Goal: Information Seeking & Learning: Learn about a topic

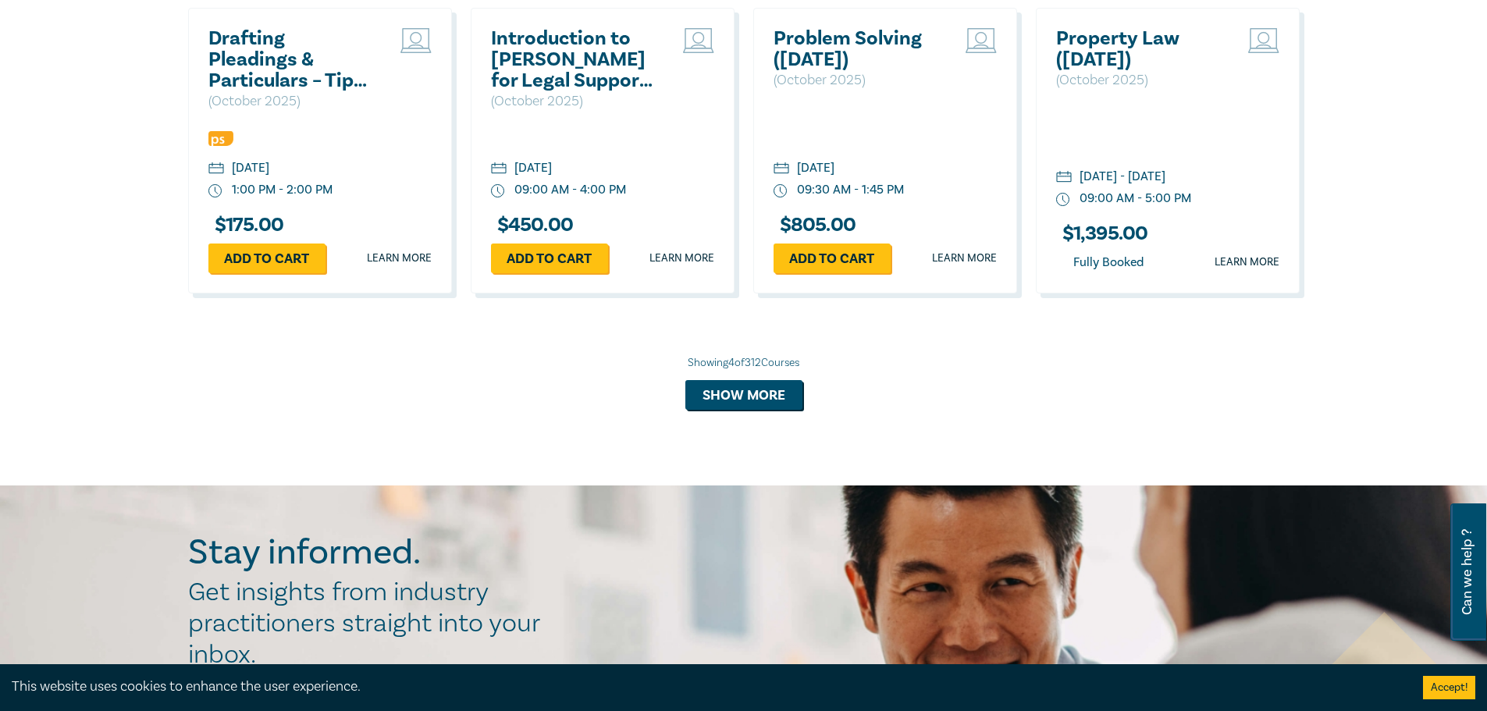
scroll to position [1420, 0]
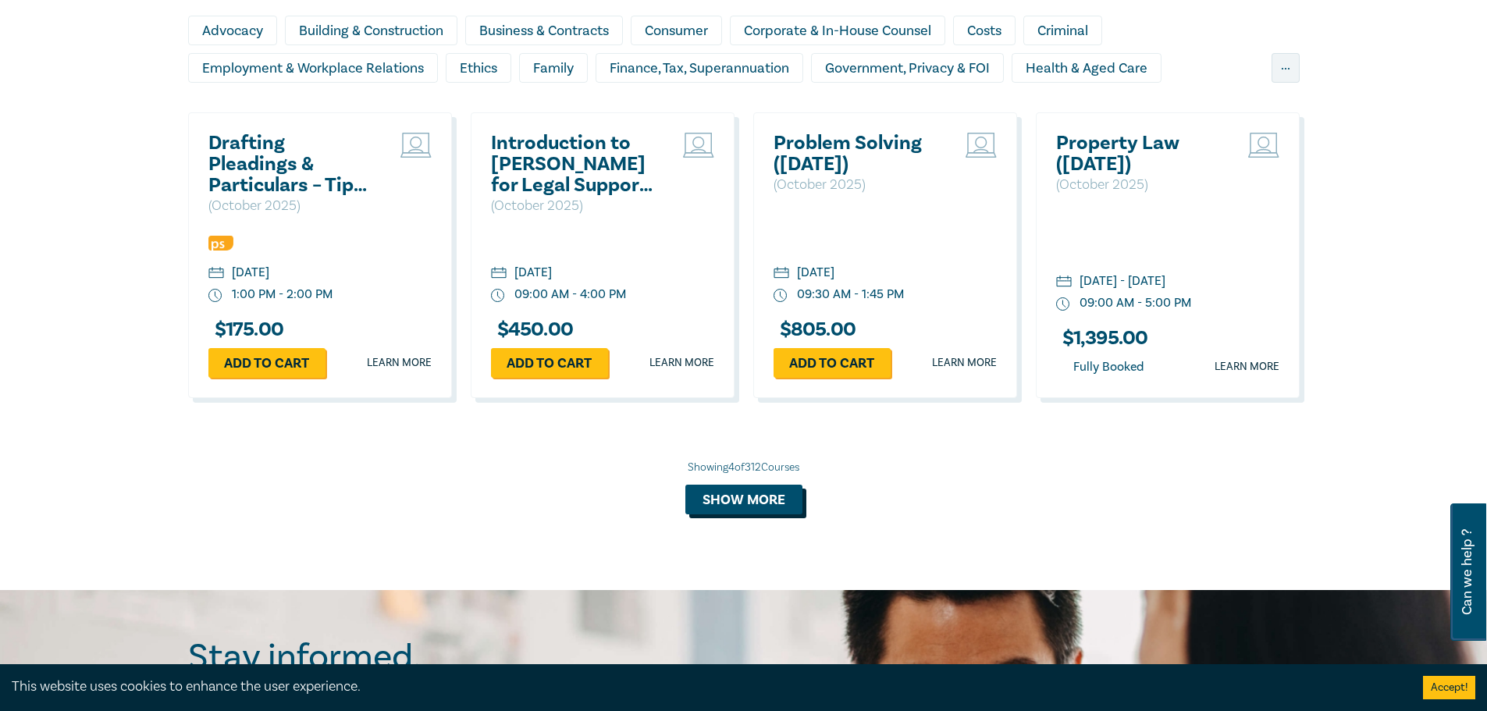
click at [730, 515] on button "Show more" at bounding box center [744, 500] width 117 height 30
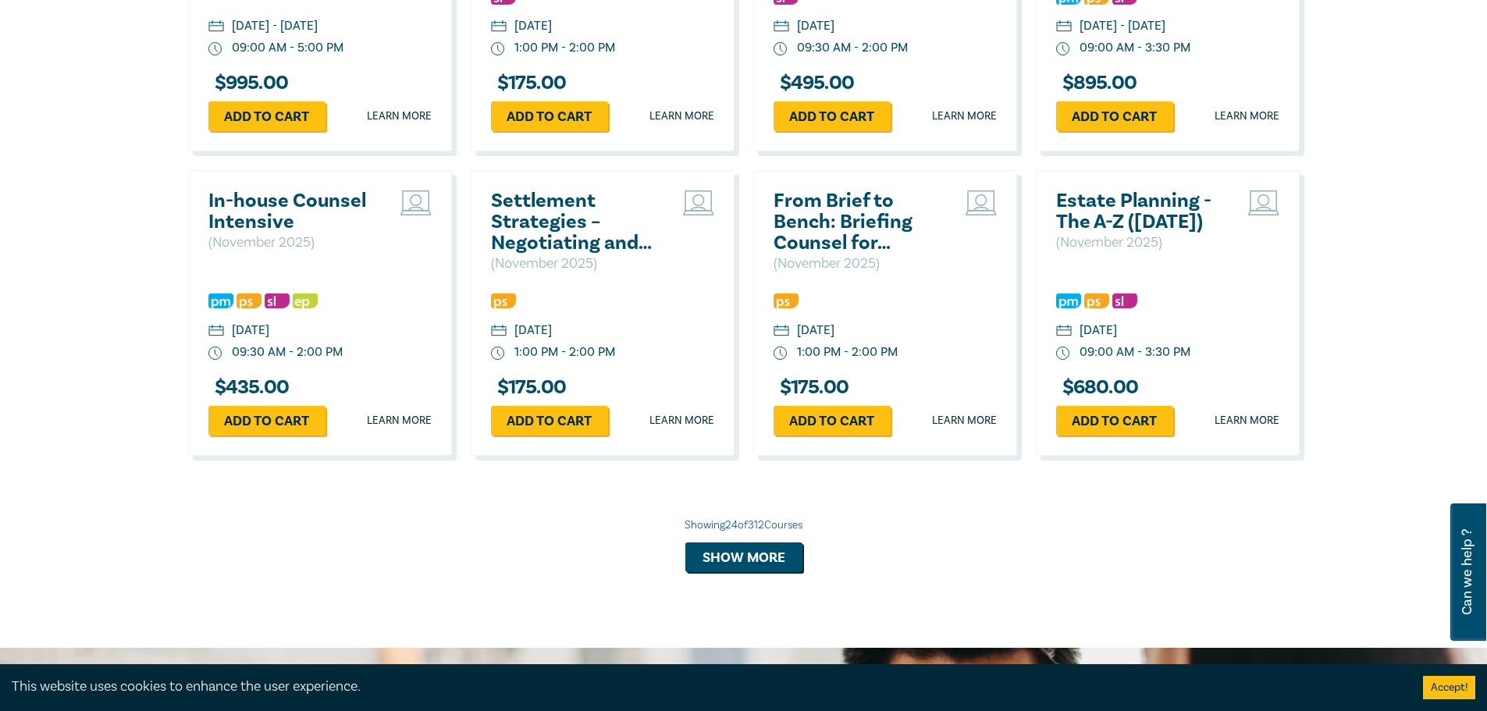
scroll to position [2904, 0]
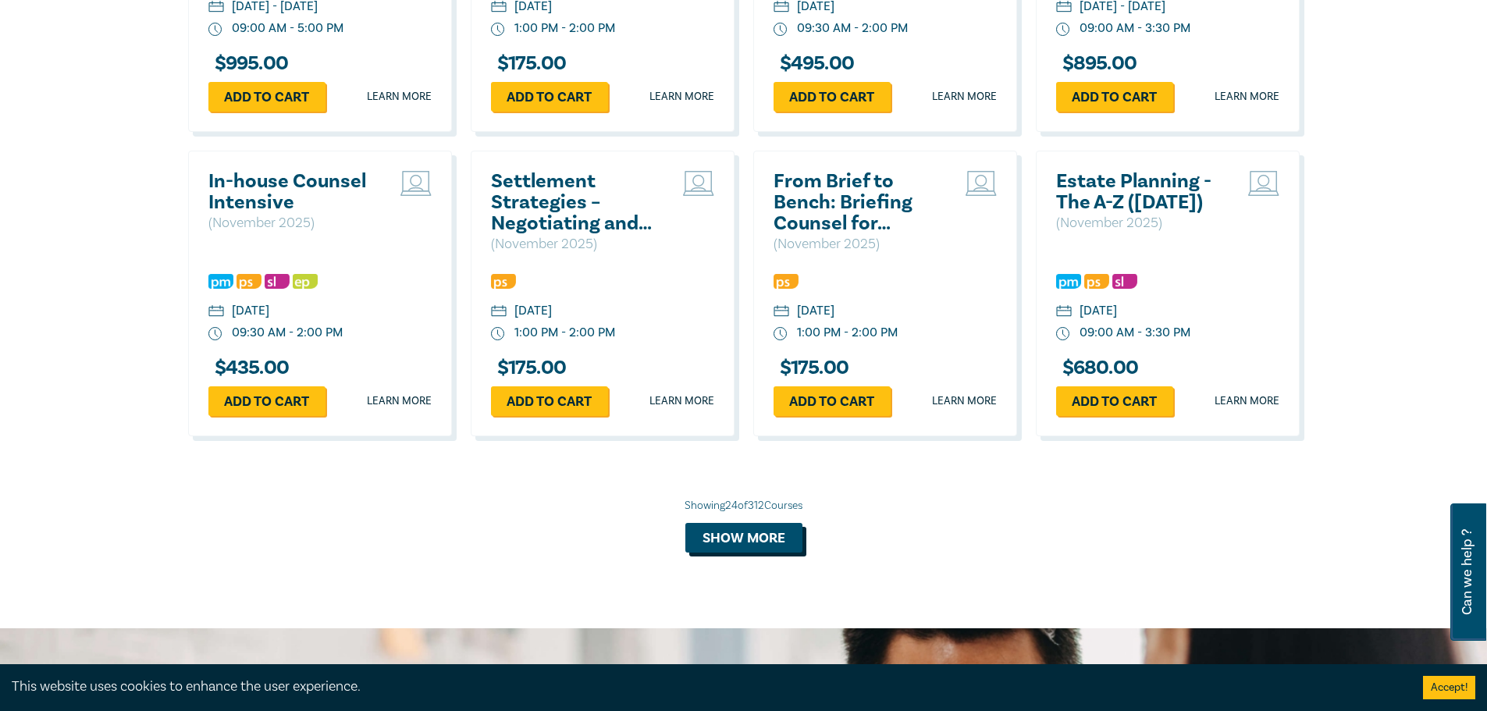
click at [732, 548] on button "Show more" at bounding box center [744, 538] width 117 height 30
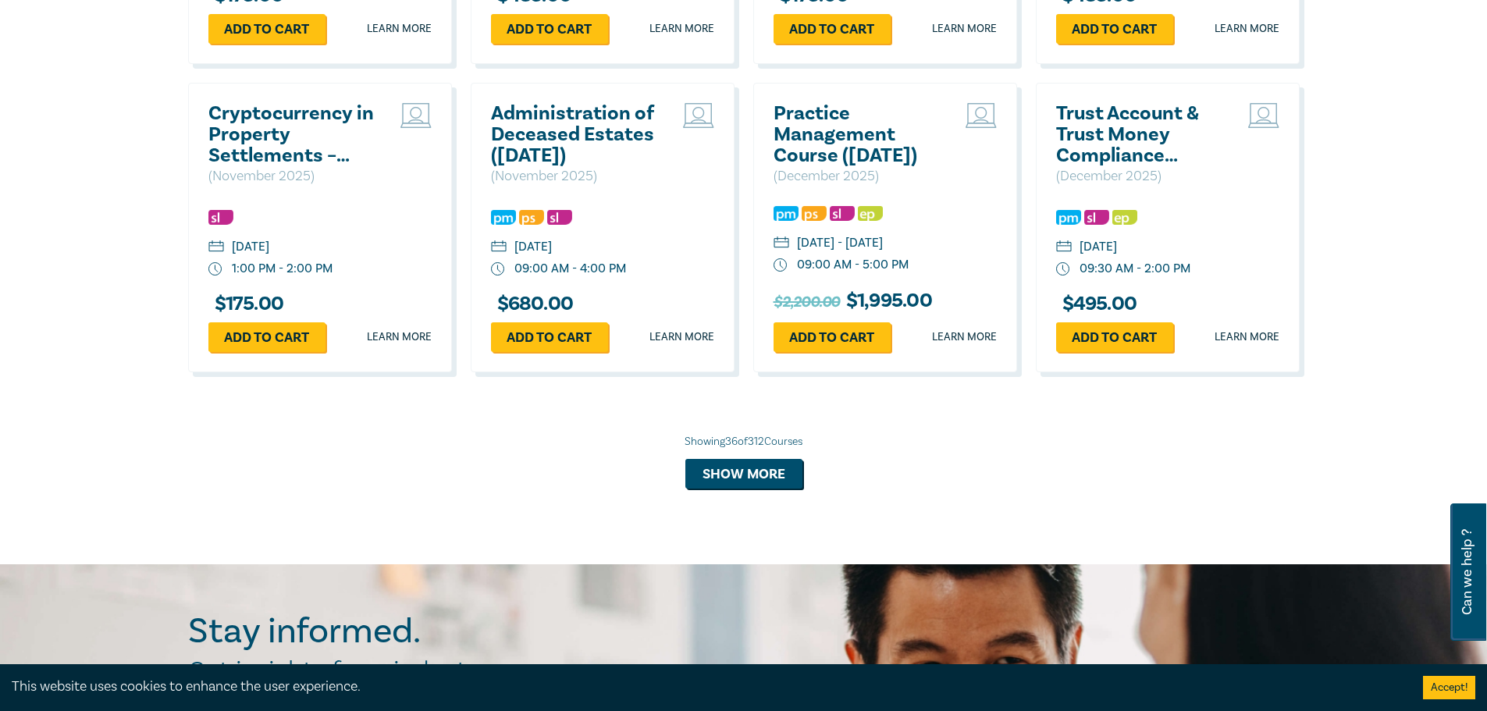
scroll to position [3919, 0]
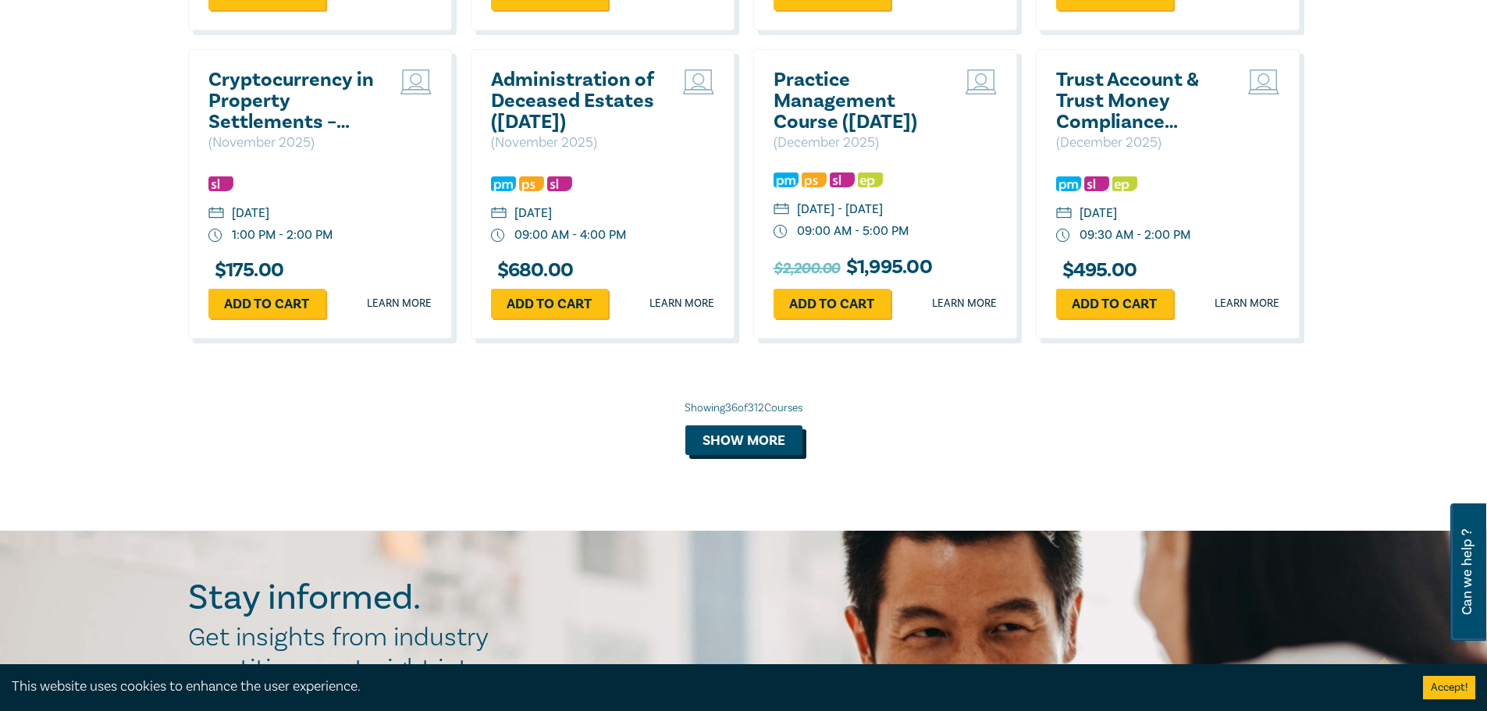
click at [723, 455] on button "Show more" at bounding box center [744, 441] width 117 height 30
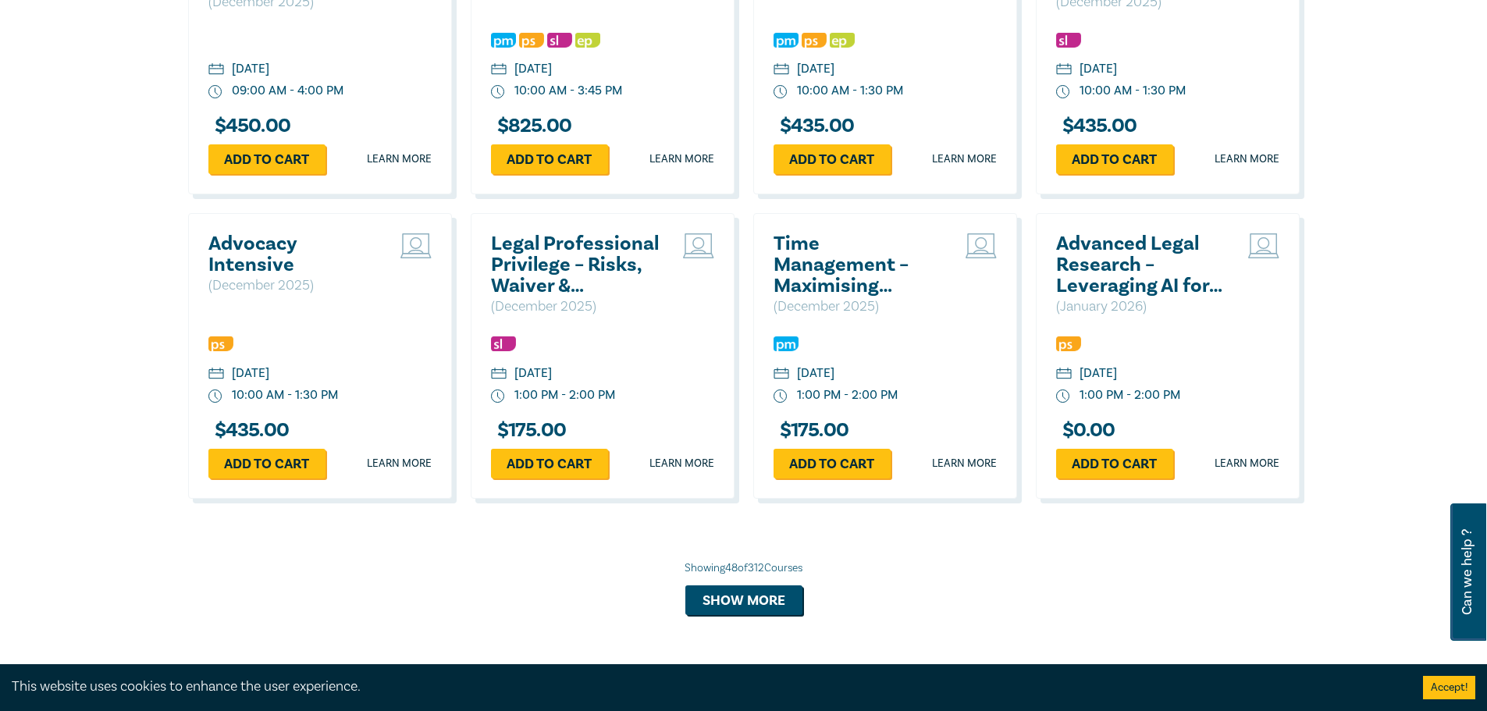
scroll to position [4700, 0]
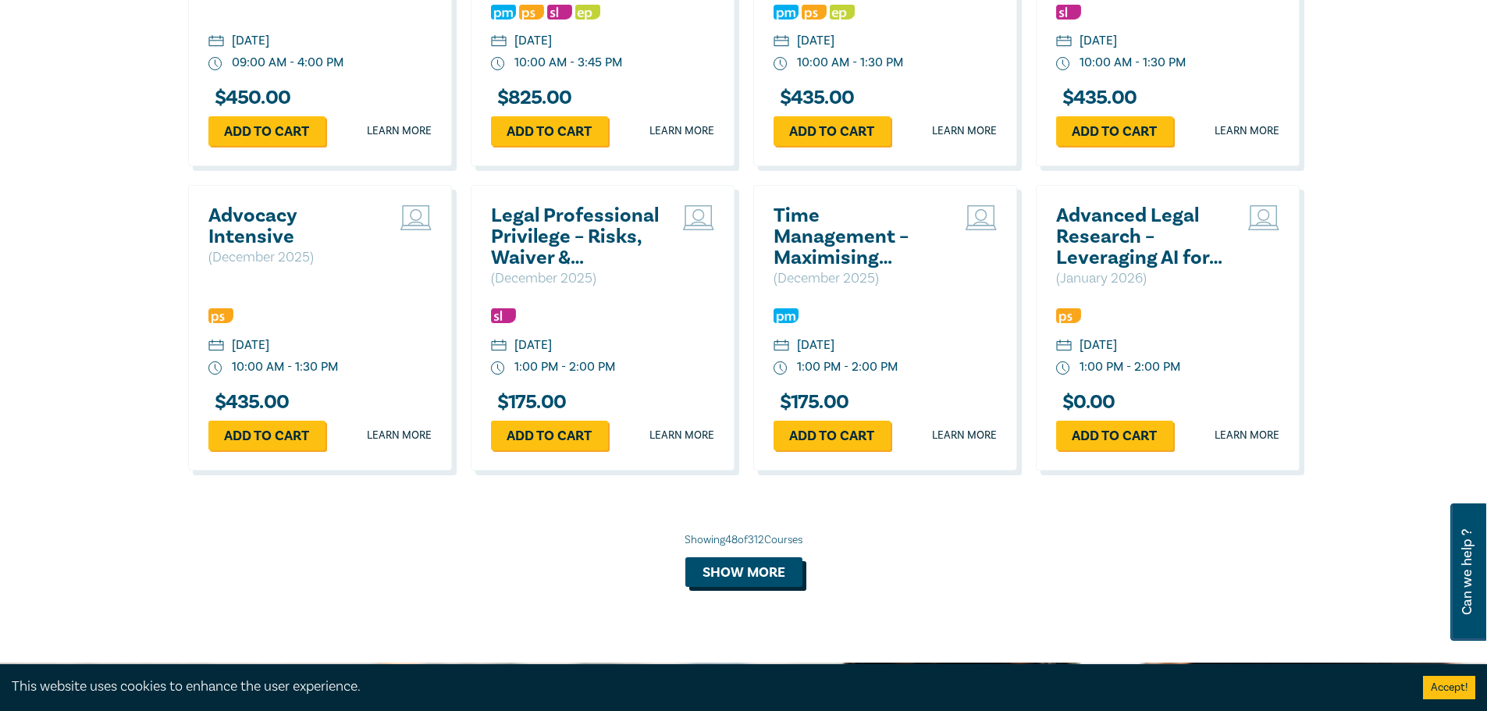
click at [757, 587] on button "Show more" at bounding box center [744, 573] width 117 height 30
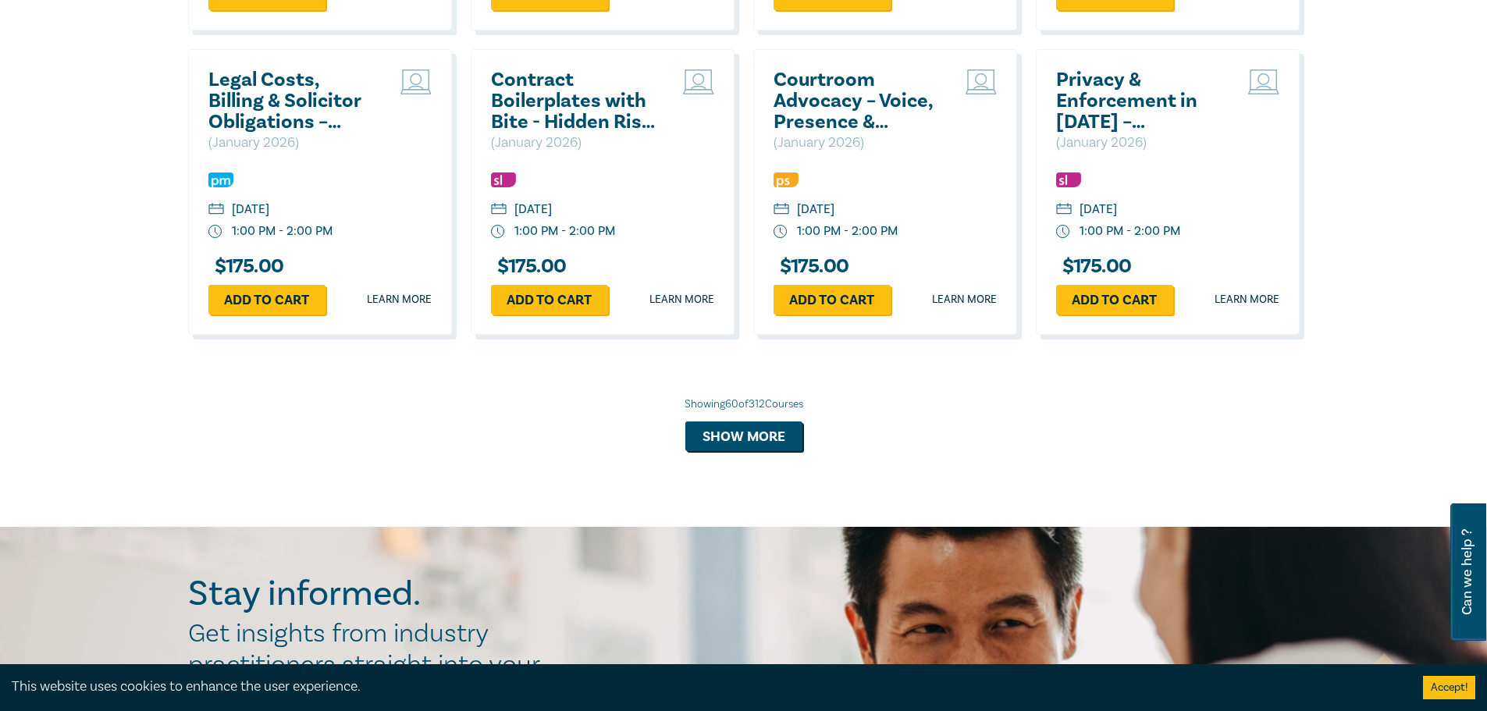
scroll to position [5793, 0]
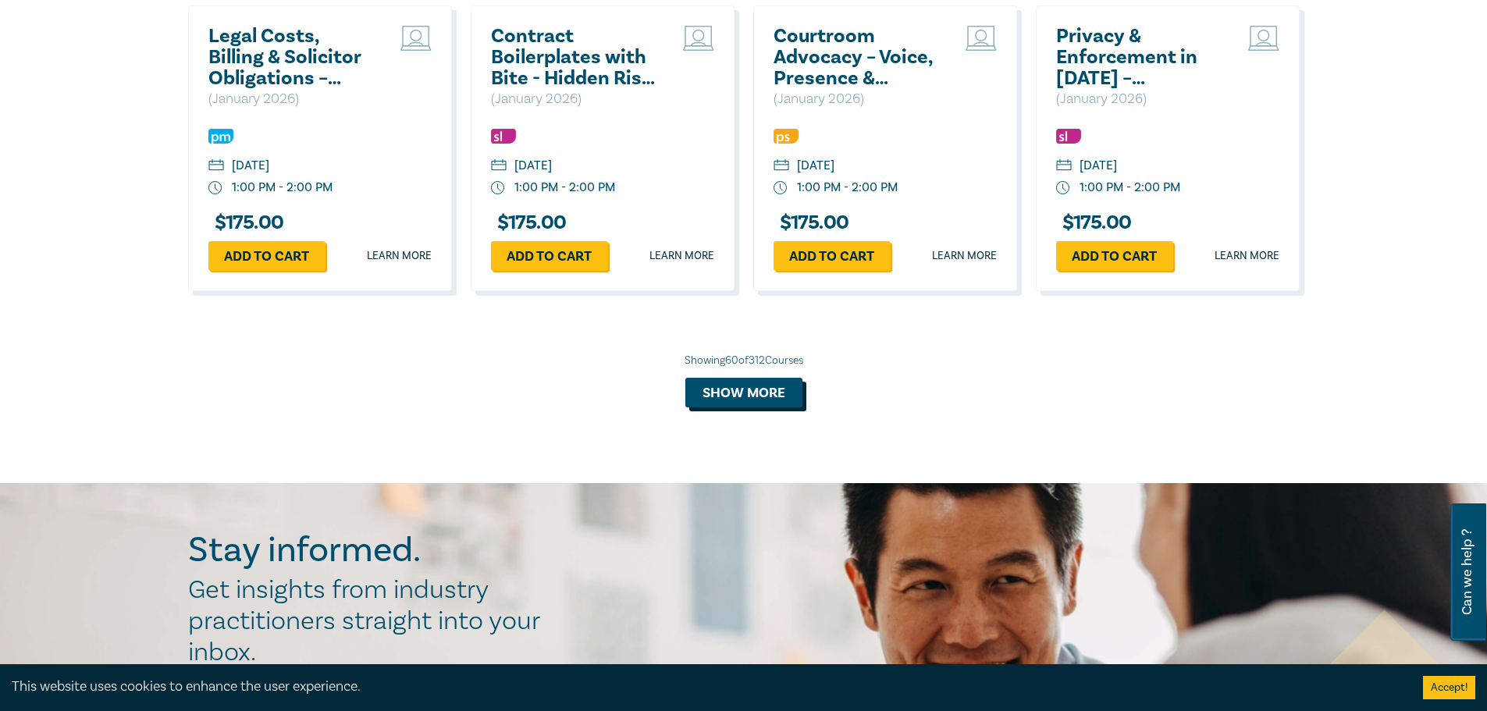
click at [724, 408] on button "Show more" at bounding box center [744, 393] width 117 height 30
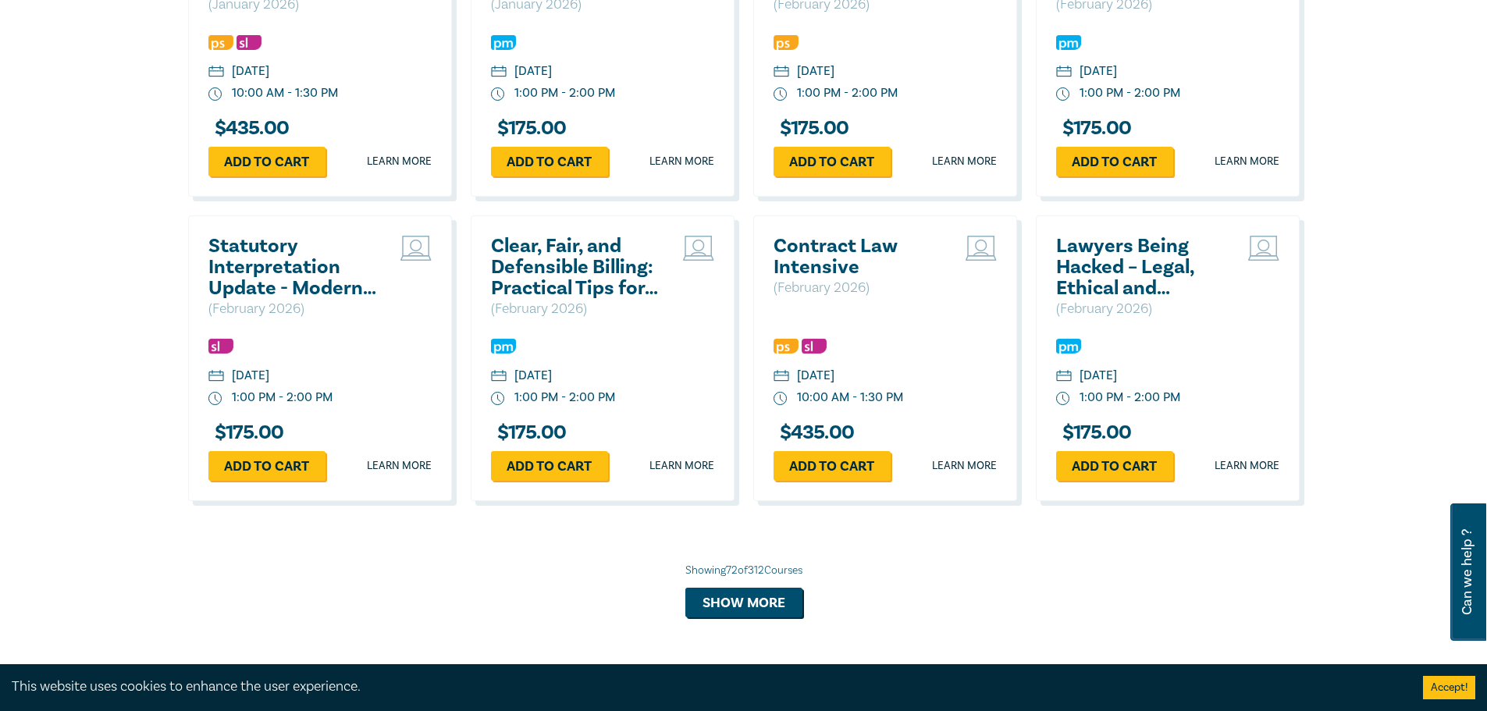
scroll to position [6574, 0]
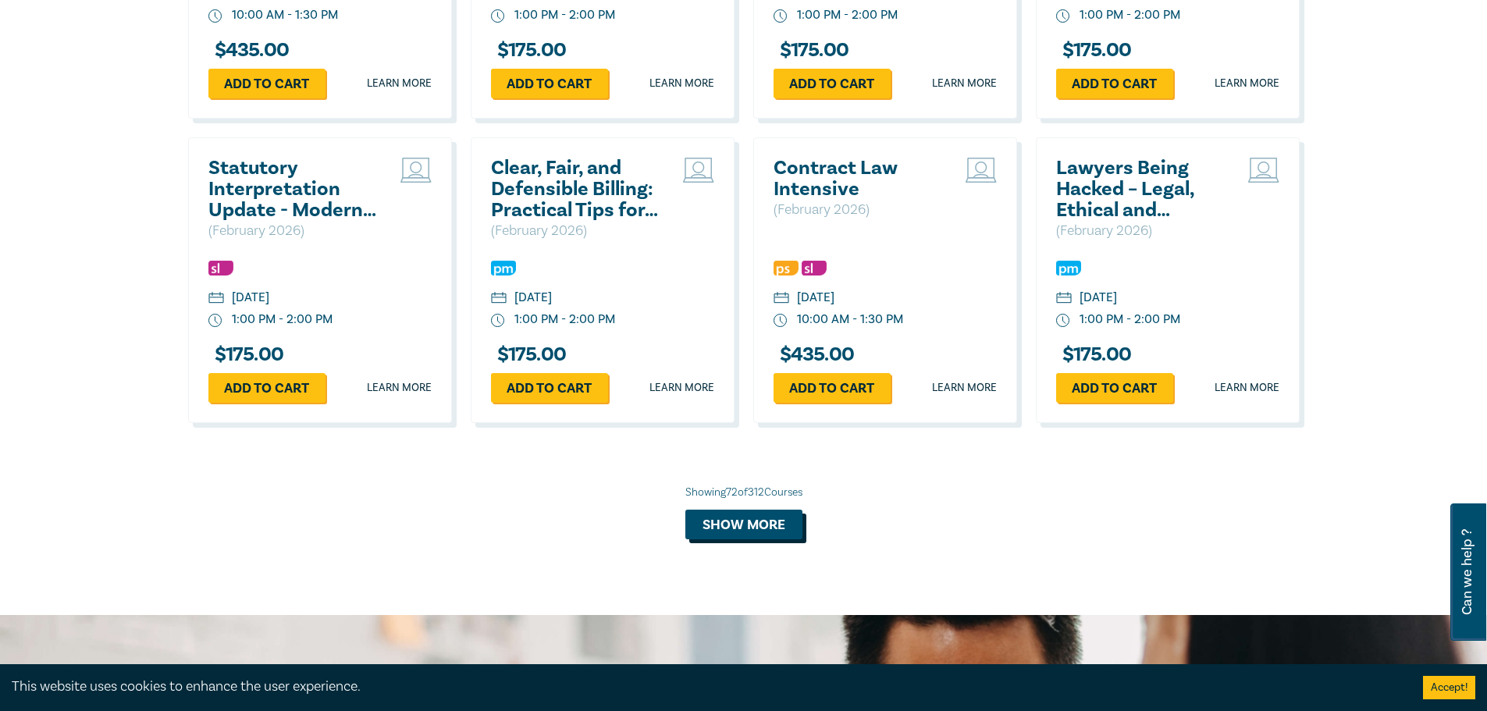
click at [725, 540] on button "Show more" at bounding box center [744, 525] width 117 height 30
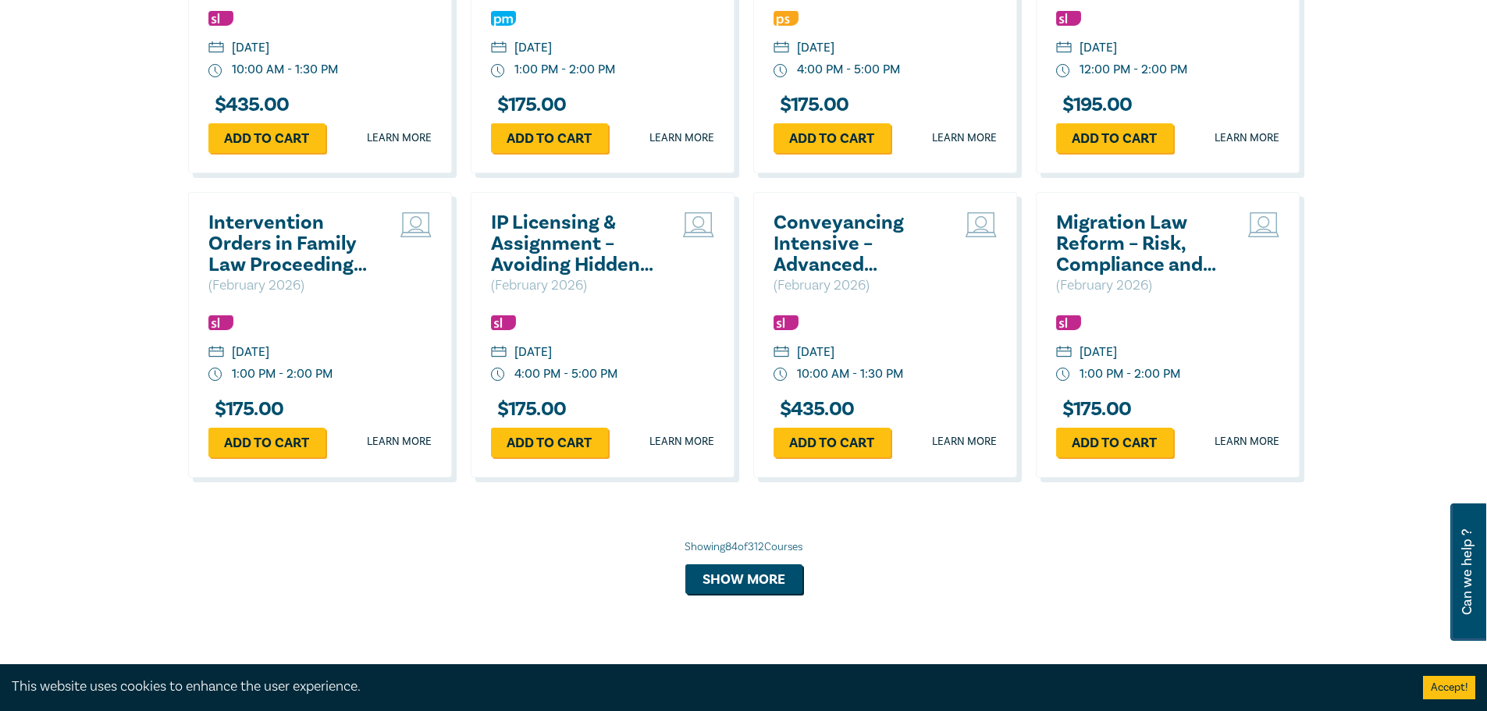
scroll to position [7511, 0]
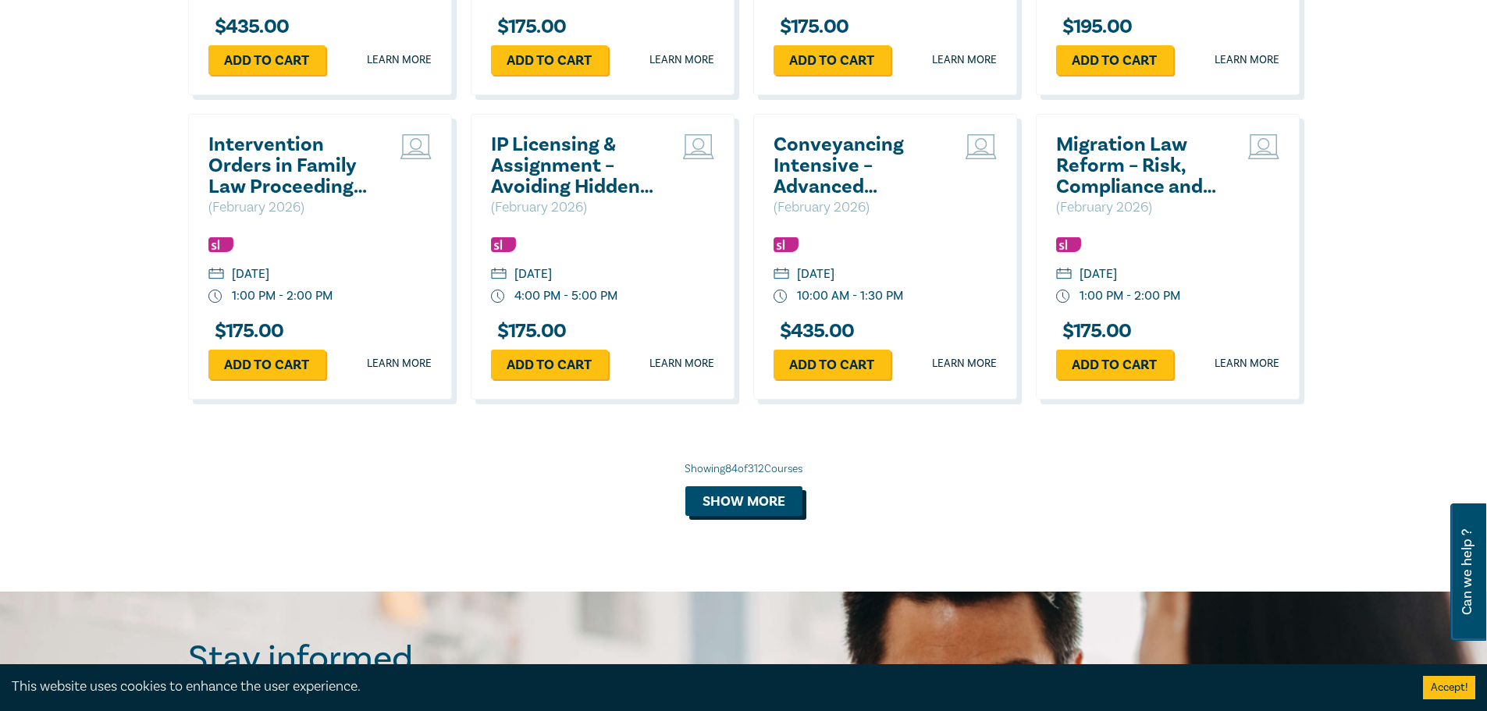
click at [735, 516] on button "Show more" at bounding box center [744, 501] width 117 height 30
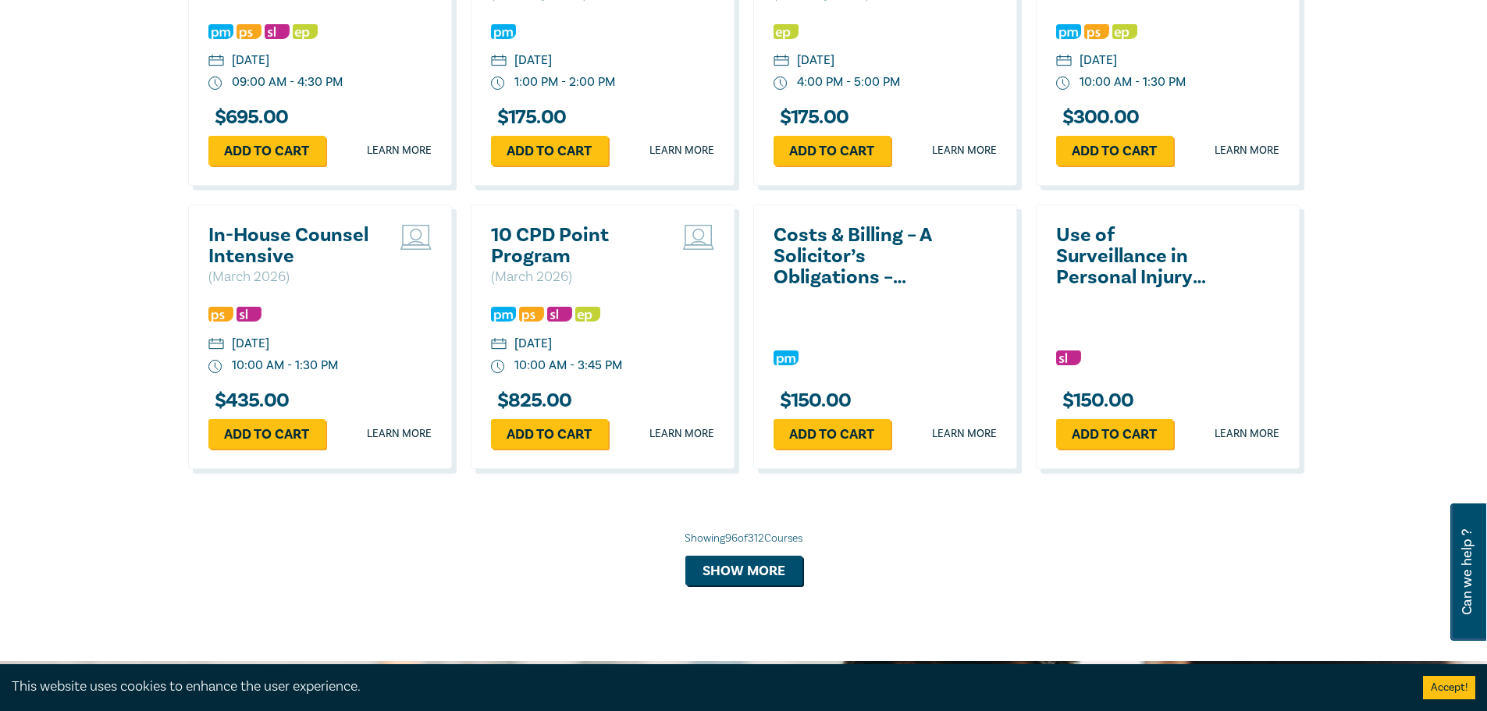
scroll to position [8370, 0]
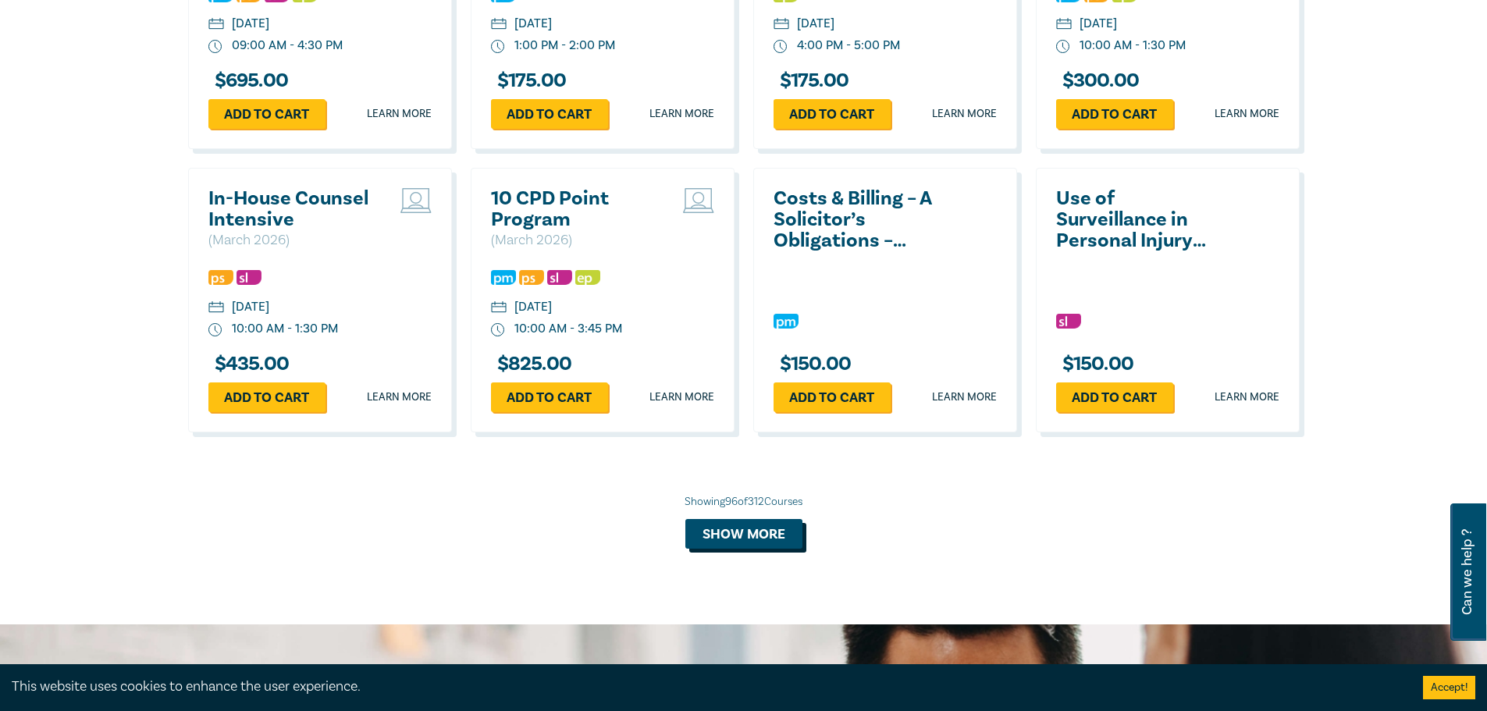
click at [758, 549] on button "Show more" at bounding box center [744, 534] width 117 height 30
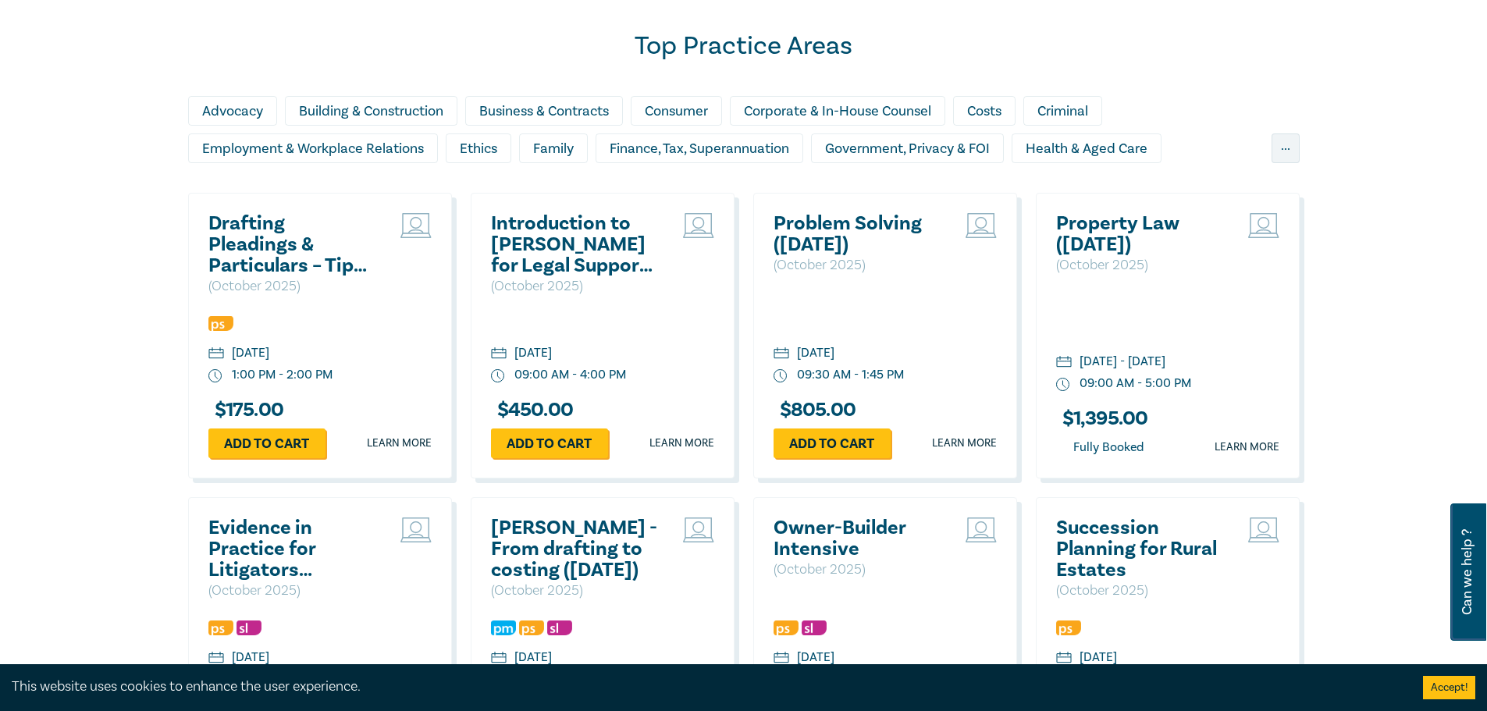
scroll to position [1171, 0]
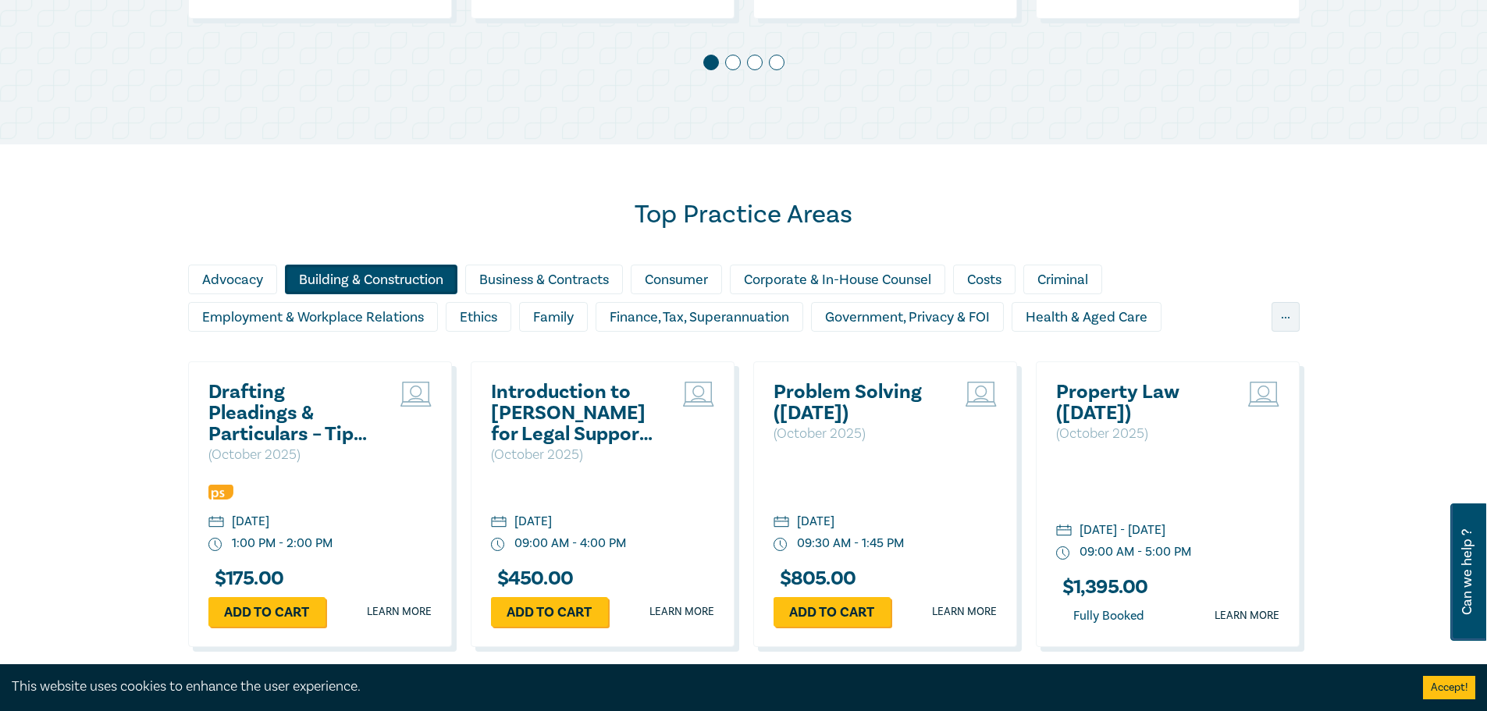
click at [377, 273] on div "Building & Construction" at bounding box center [371, 280] width 173 height 30
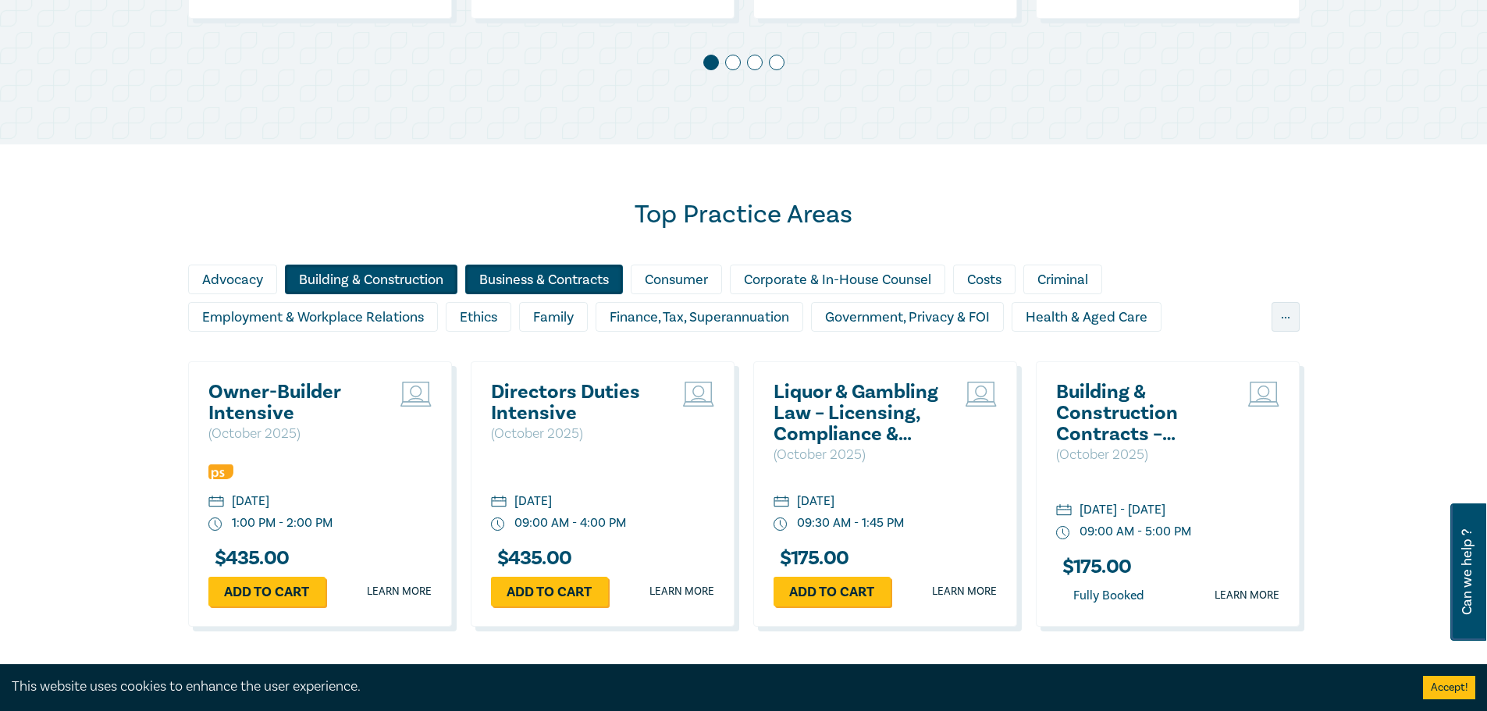
click at [549, 278] on div "Business & Contracts" at bounding box center [544, 280] width 158 height 30
click at [708, 280] on div "Consumer" at bounding box center [676, 280] width 91 height 30
click at [1298, 315] on div "..." at bounding box center [1286, 317] width 28 height 30
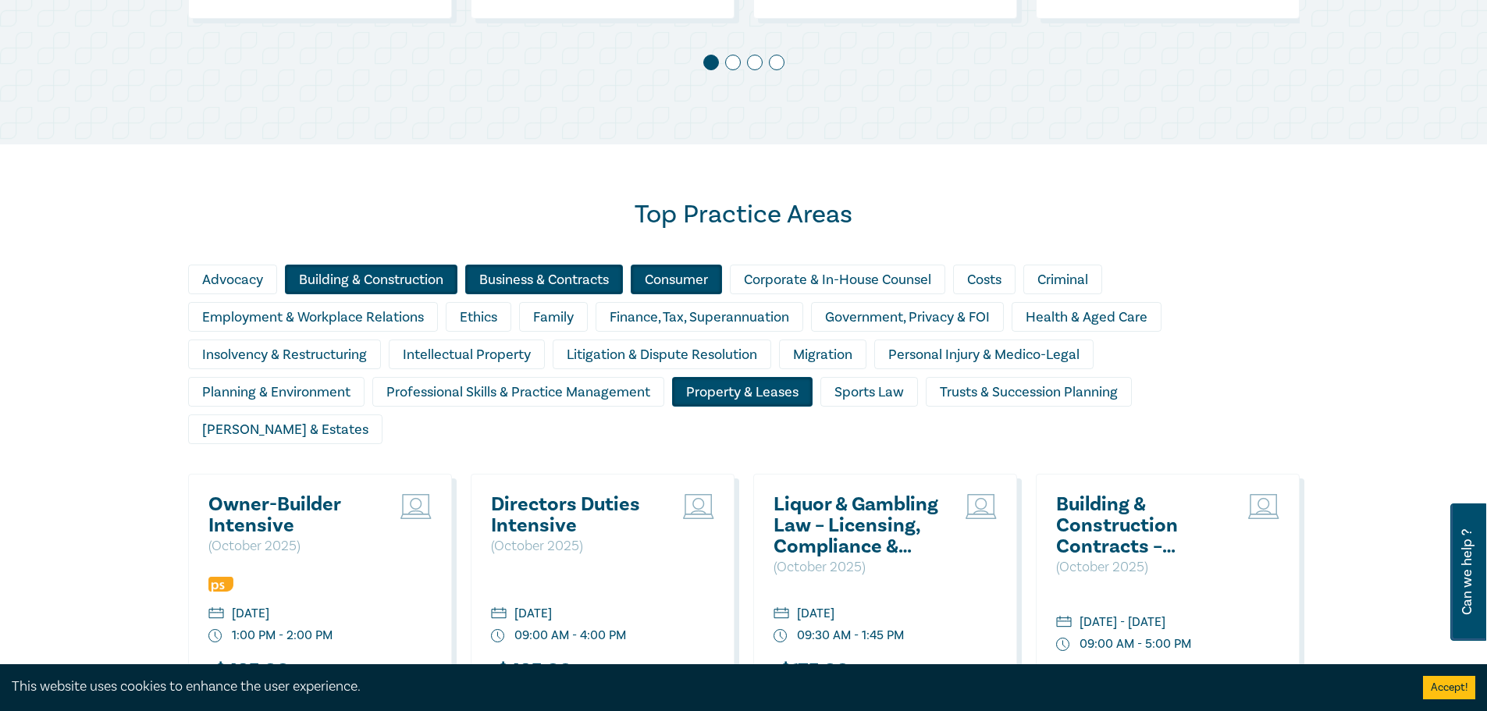
click at [743, 397] on div "Property & Leases" at bounding box center [742, 392] width 141 height 30
click at [688, 357] on div "Litigation & Dispute Resolution" at bounding box center [662, 355] width 219 height 30
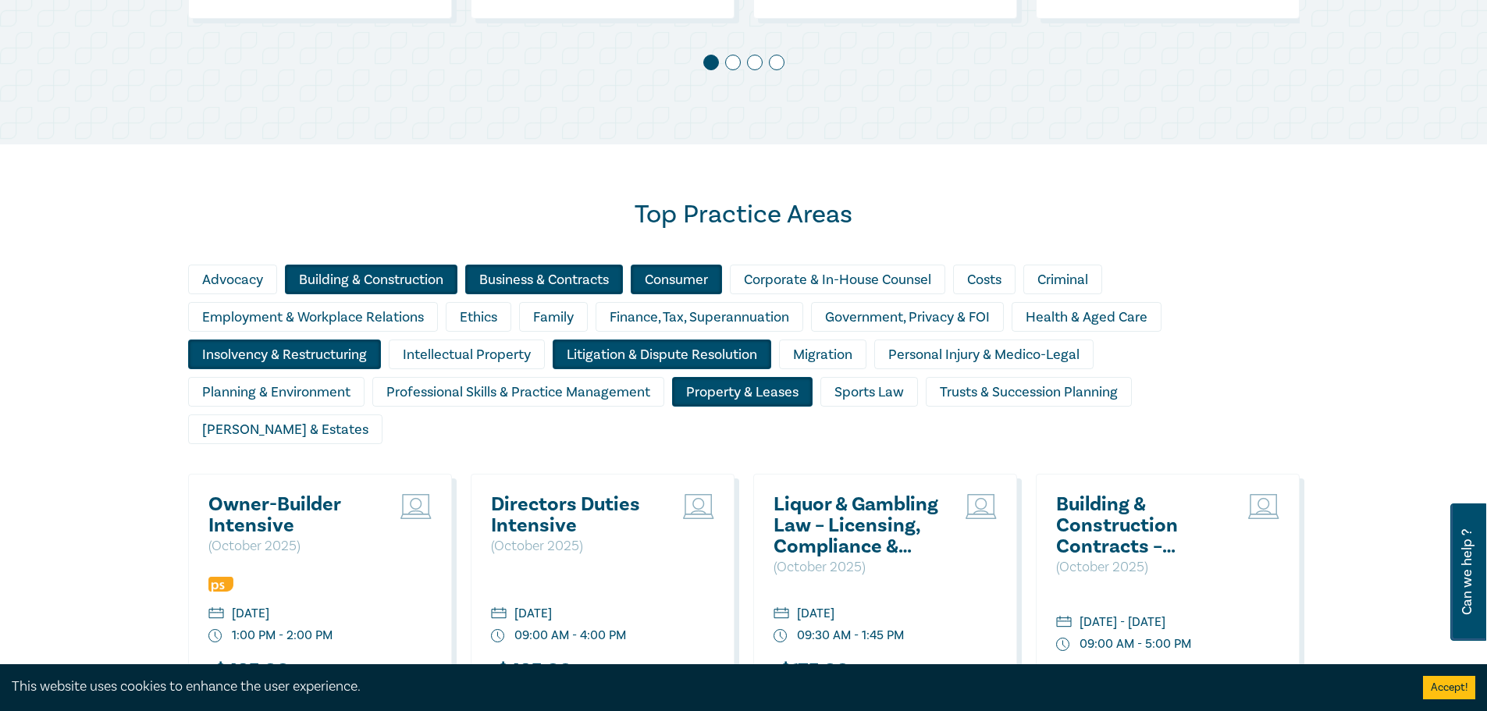
click at [335, 354] on div "Insolvency & Restructuring" at bounding box center [284, 355] width 193 height 30
click at [383, 415] on div "Wills & Estates" at bounding box center [285, 430] width 194 height 30
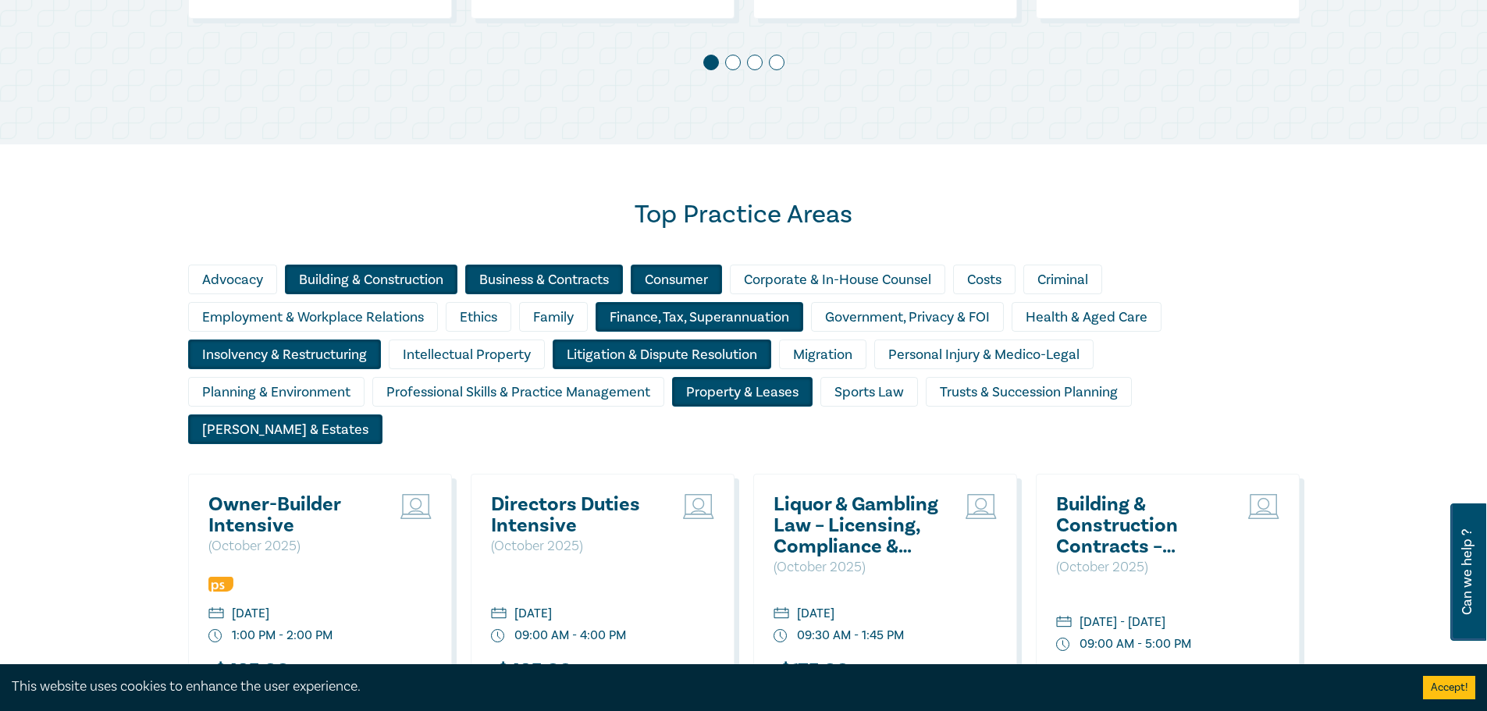
click at [638, 316] on div "Finance, Tax, Superannuation" at bounding box center [700, 317] width 208 height 30
click at [1351, 368] on div "Top Practice Areas Advocacy Building & Construction Business & Contracts Consum…" at bounding box center [743, 537] width 1487 height 787
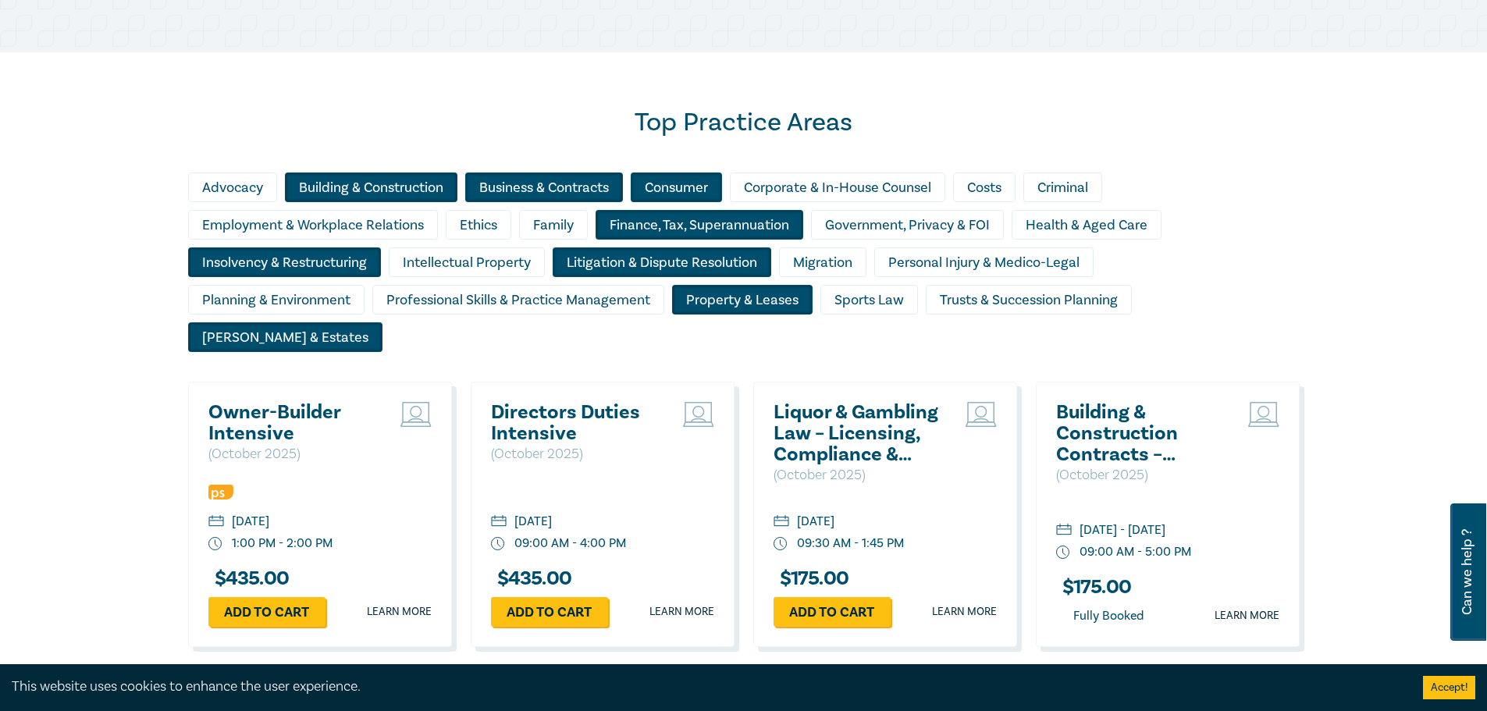
scroll to position [1484, 0]
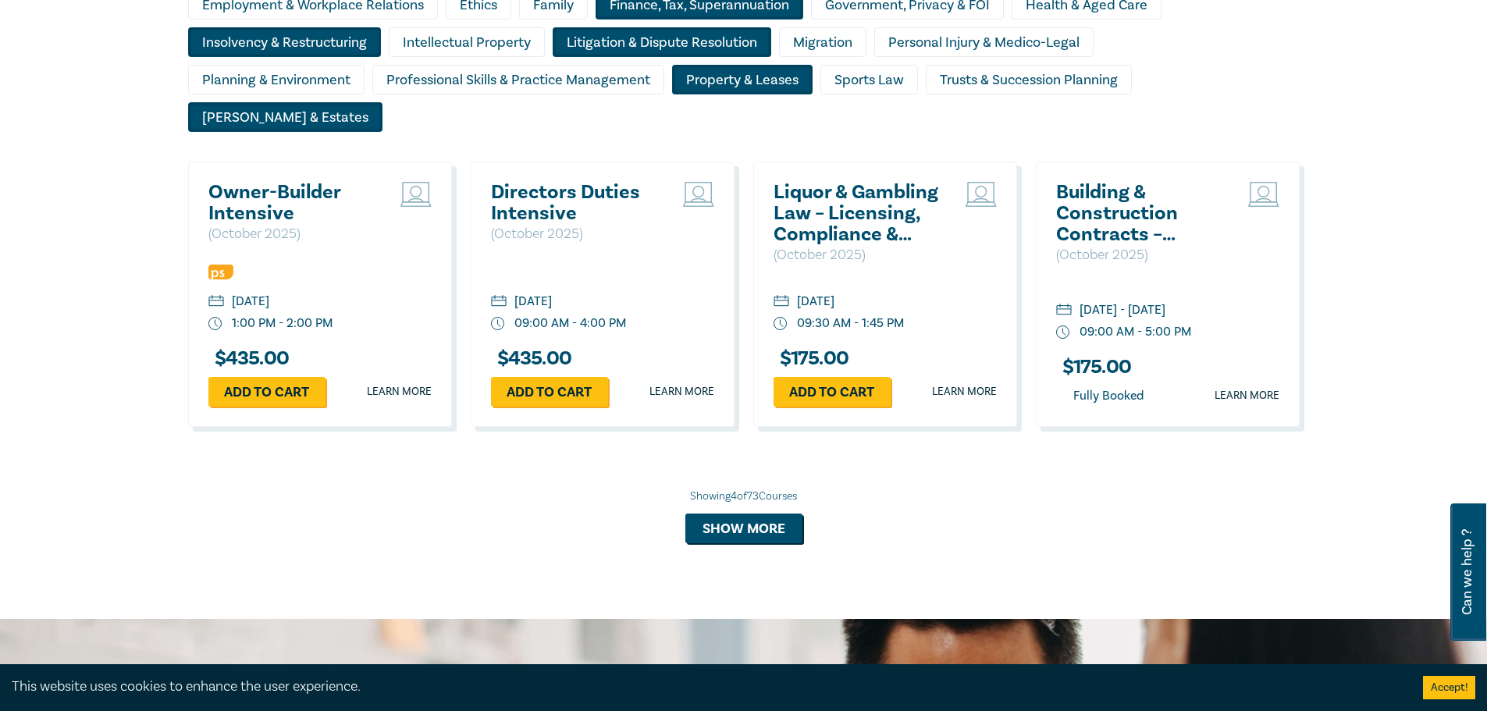
click at [1127, 191] on h2 "Building & Construction Contracts – Contract Interpretation following Pafburn" at bounding box center [1140, 213] width 168 height 63
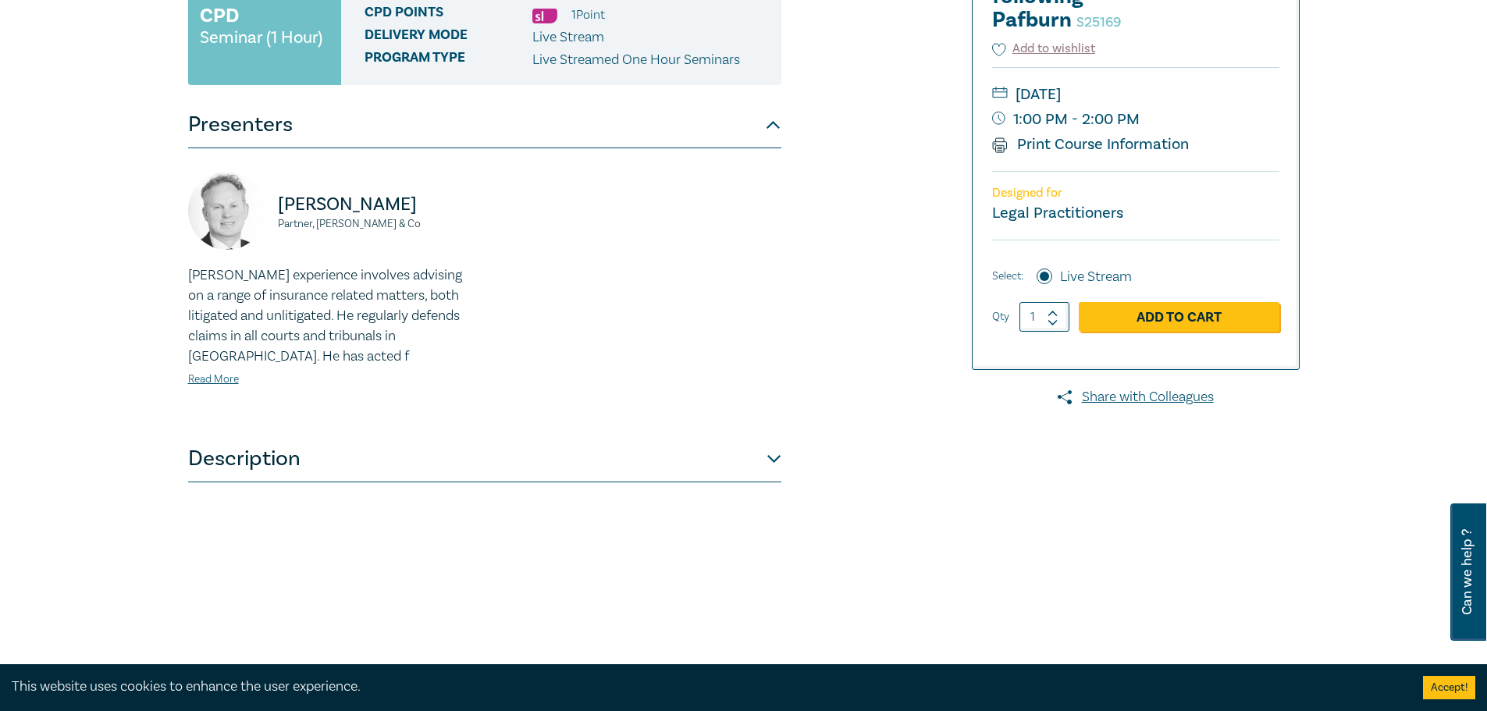
scroll to position [468, 0]
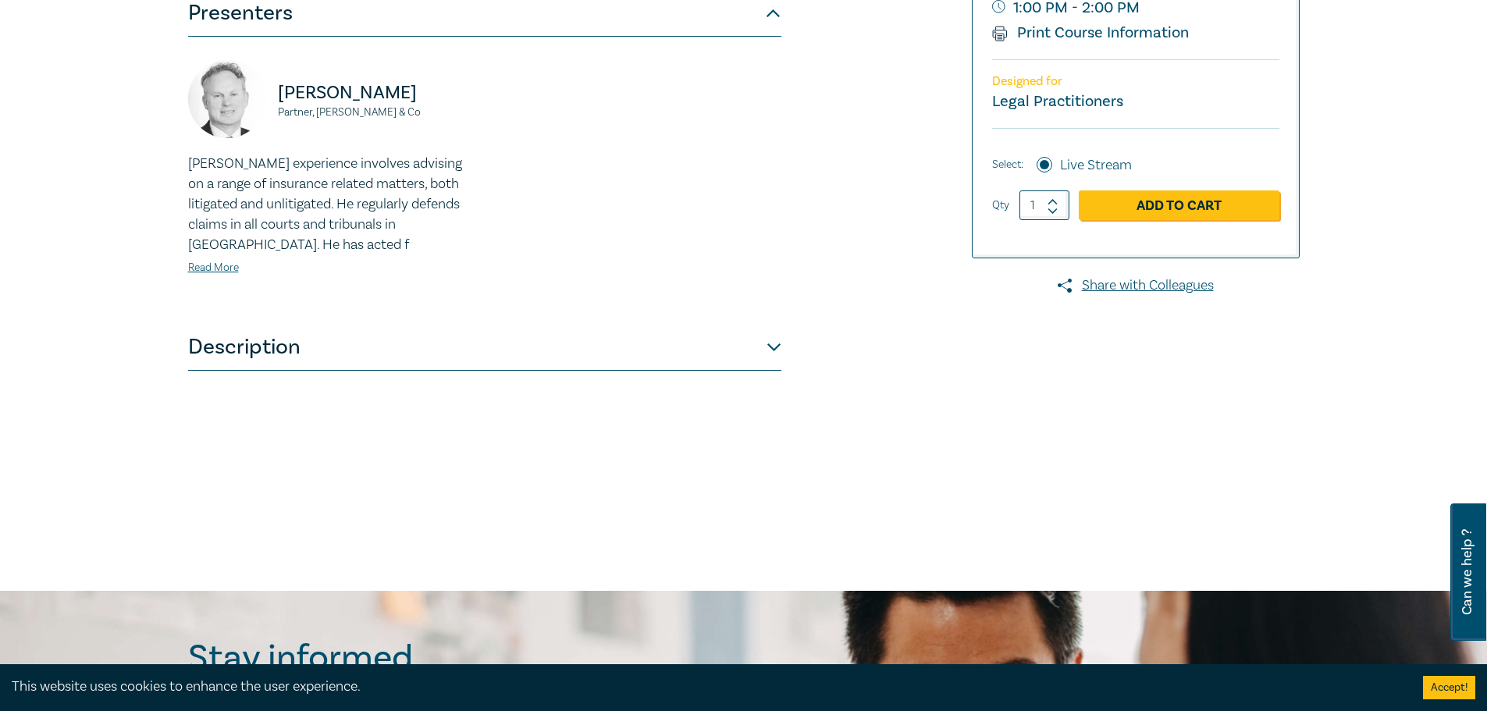
click at [774, 341] on button "Description" at bounding box center [484, 347] width 593 height 47
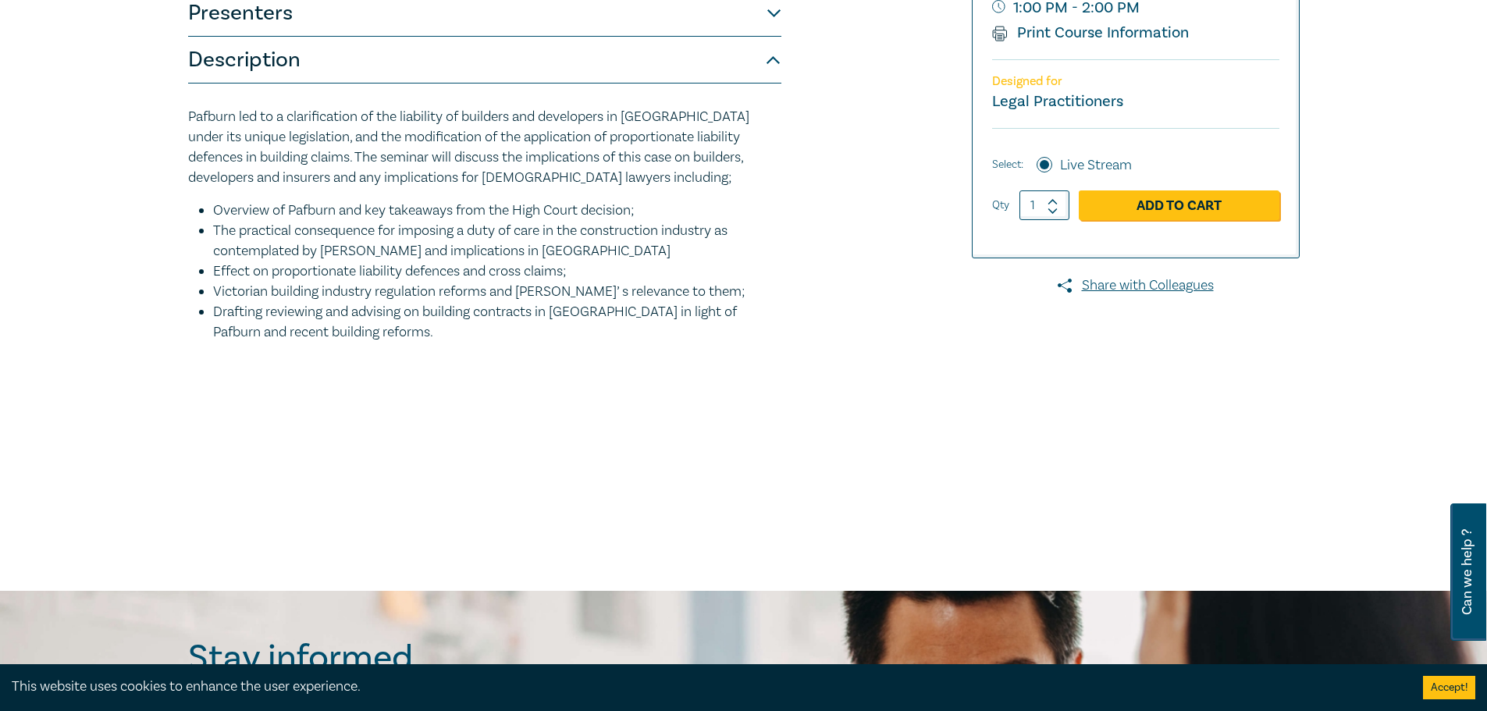
click at [355, 23] on button "Presenters" at bounding box center [484, 13] width 593 height 47
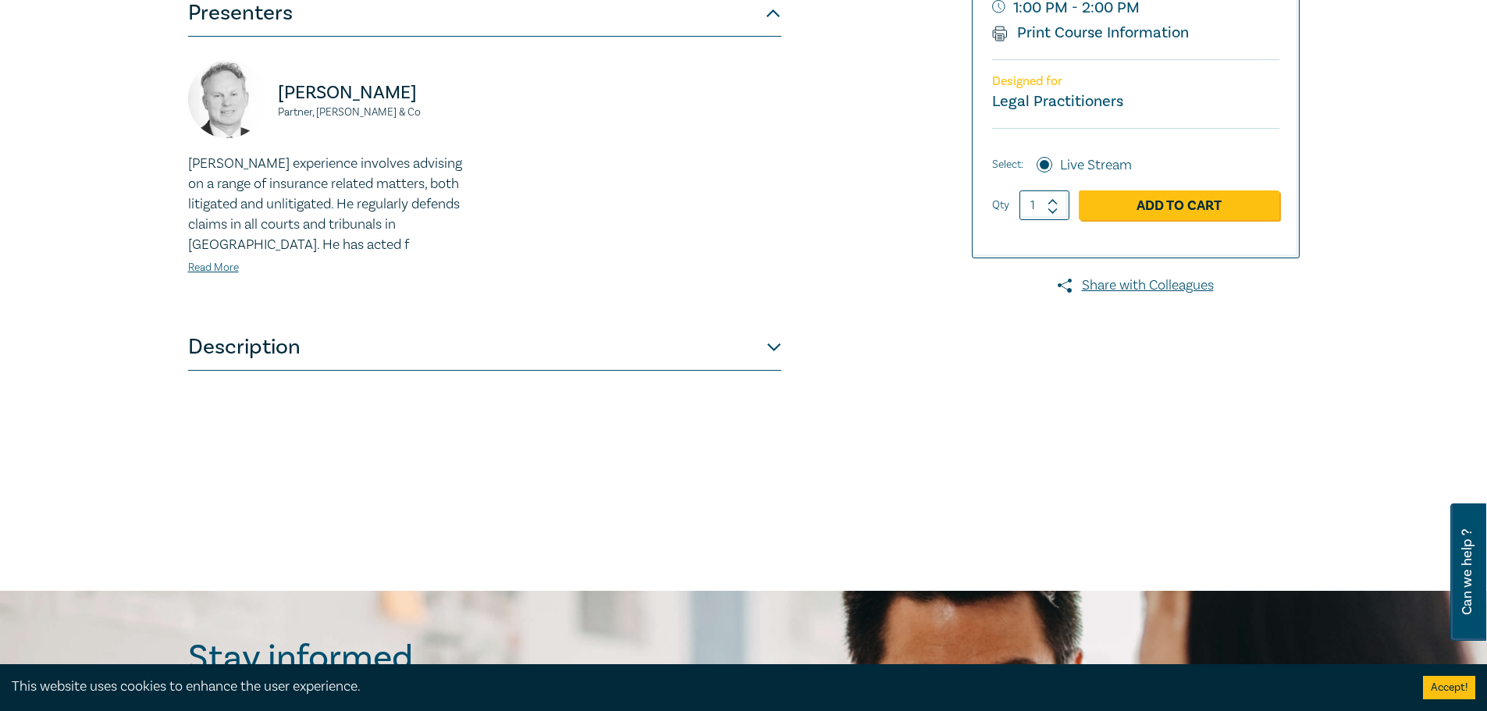
click at [355, 27] on button "Presenters" at bounding box center [484, 13] width 593 height 47
